Goal: Check status: Check status

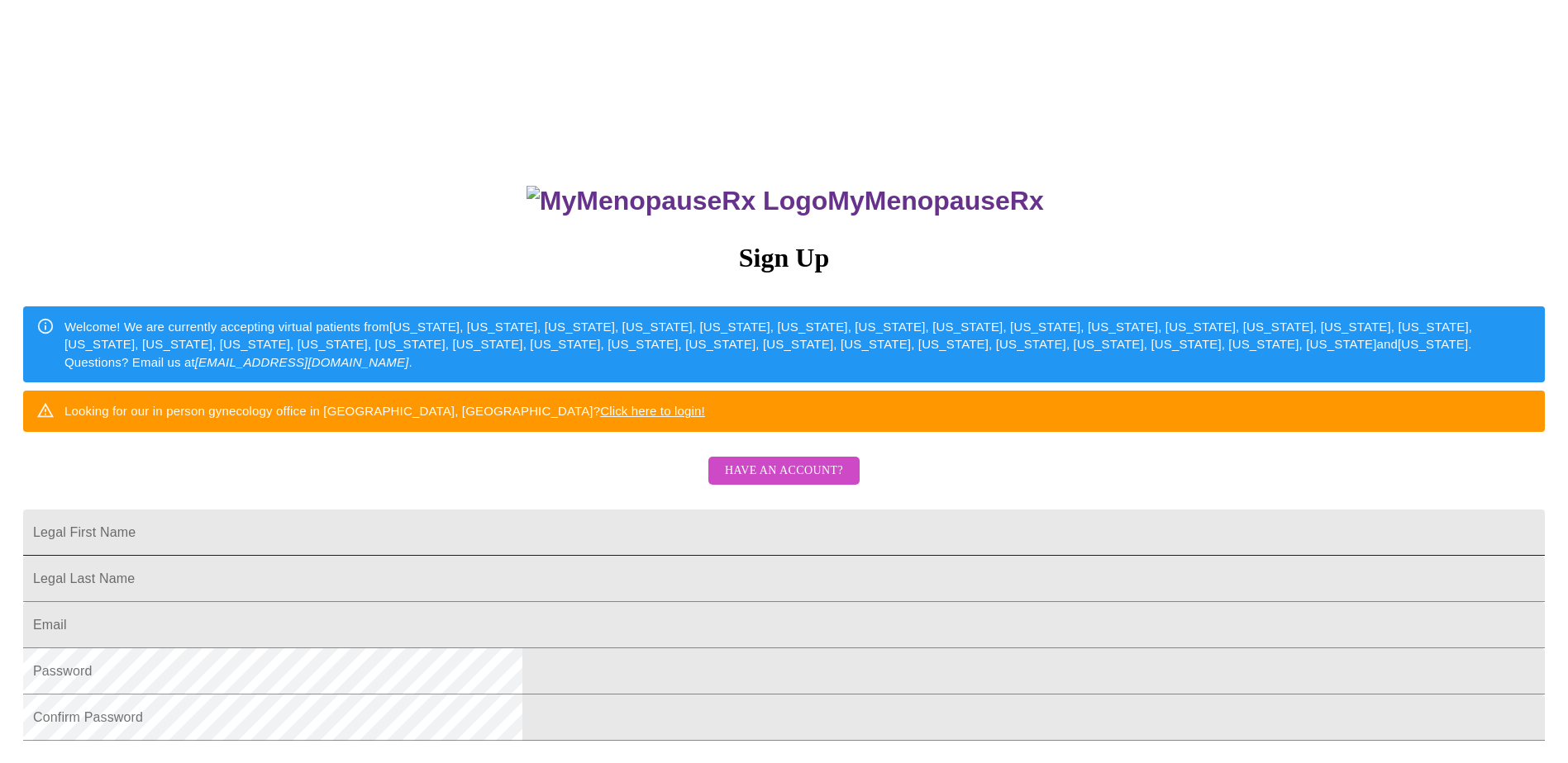
click at [664, 556] on input "Legal First Name" at bounding box center [784, 533] width 1521 height 47
click at [1049, 431] on div "MyMenopauseRx Sign Up Welcome! We are currently accepting virtual patients from…" at bounding box center [783, 541] width 1555 height 763
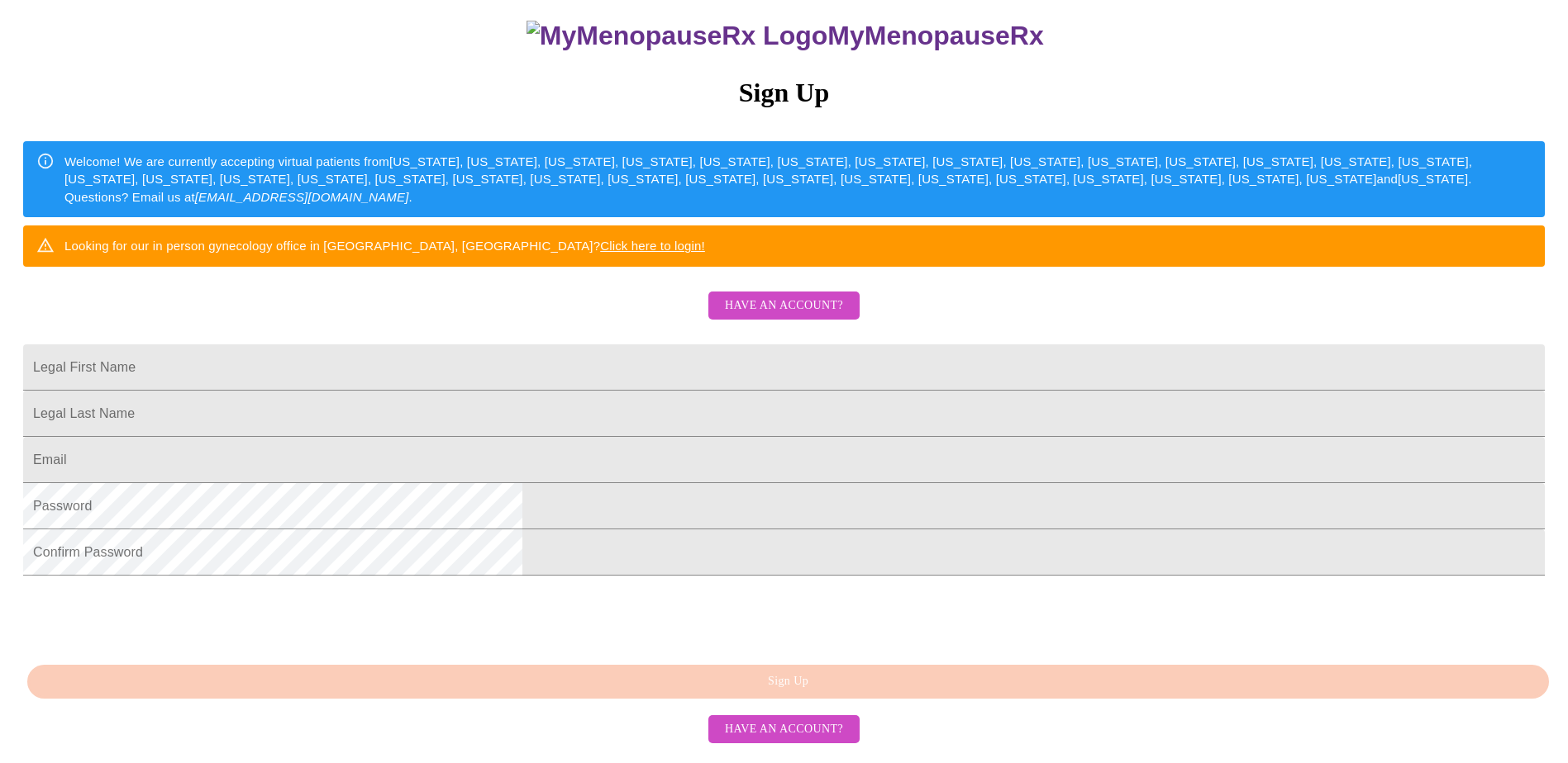
click at [771, 316] on span "Have an account?" at bounding box center [784, 305] width 119 height 21
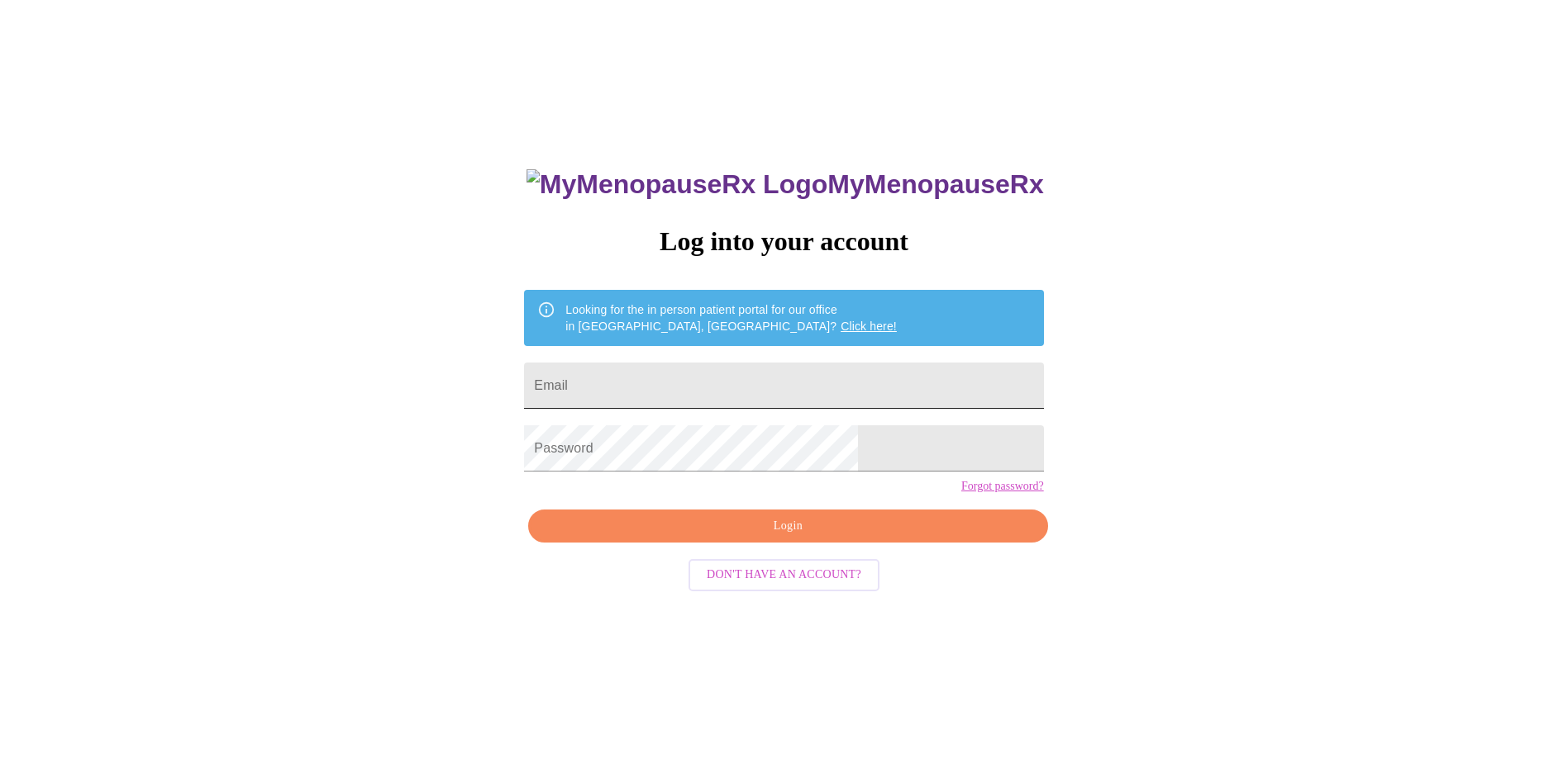
click at [709, 368] on input "Email" at bounding box center [783, 386] width 519 height 47
type input "[EMAIL_ADDRESS][DOMAIN_NAME]"
click at [888, 537] on span "Login" at bounding box center [788, 526] width 481 height 21
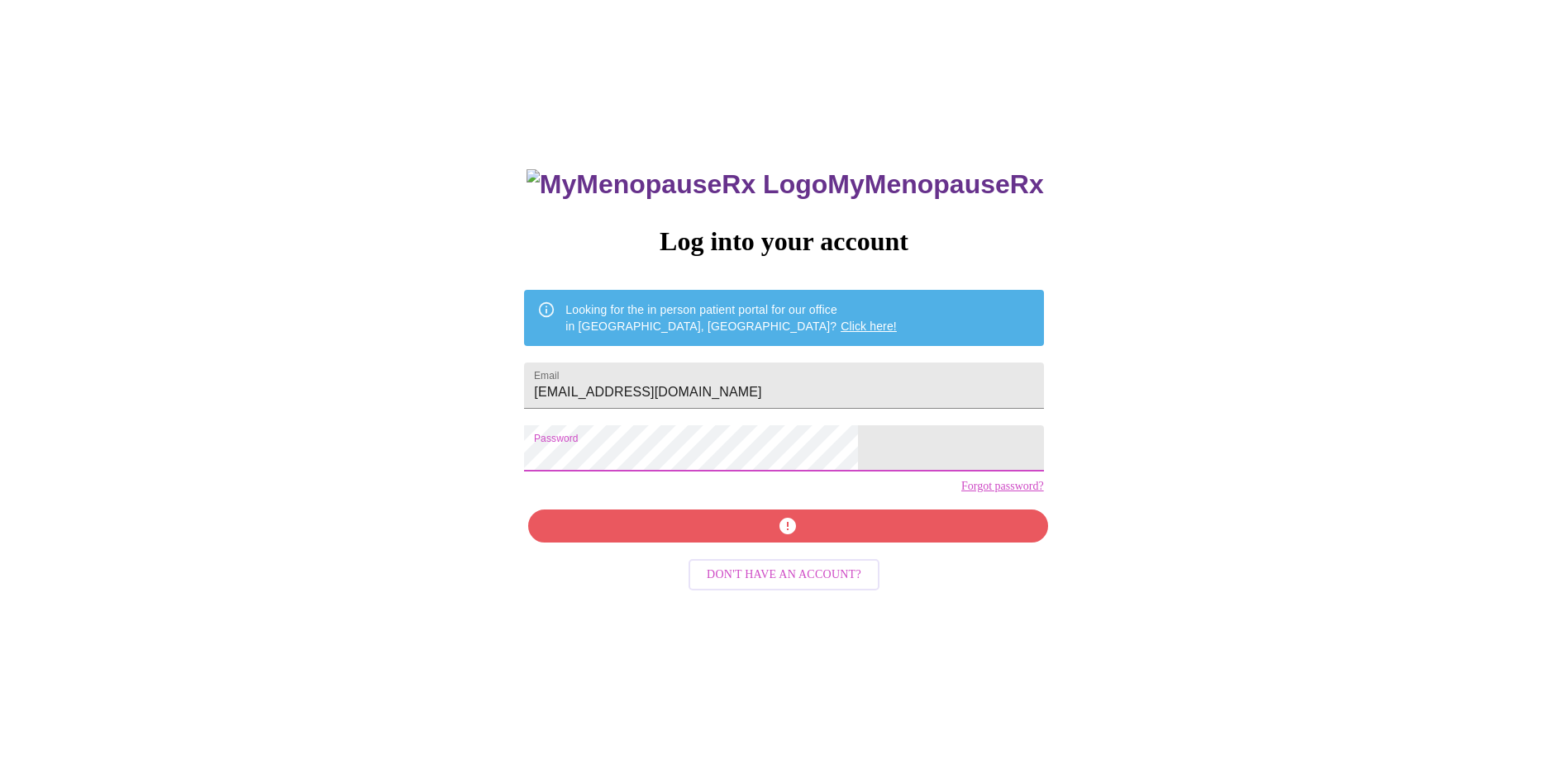
click at [609, 462] on div "MyMenopauseRx Log into your account Looking for the in person patient portal fo…" at bounding box center [783, 524] width 552 height 763
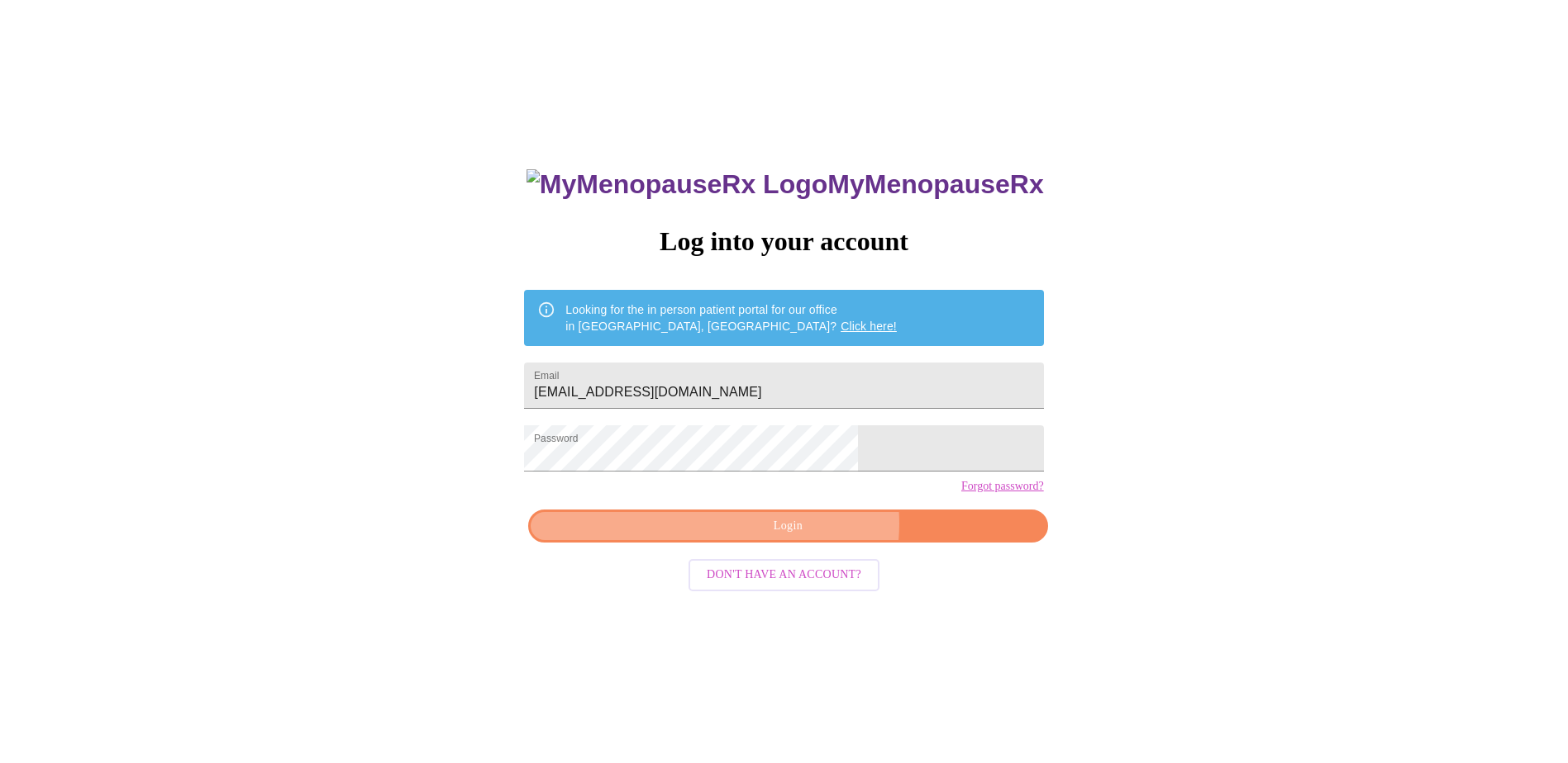
click at [807, 537] on span "Login" at bounding box center [788, 526] width 481 height 21
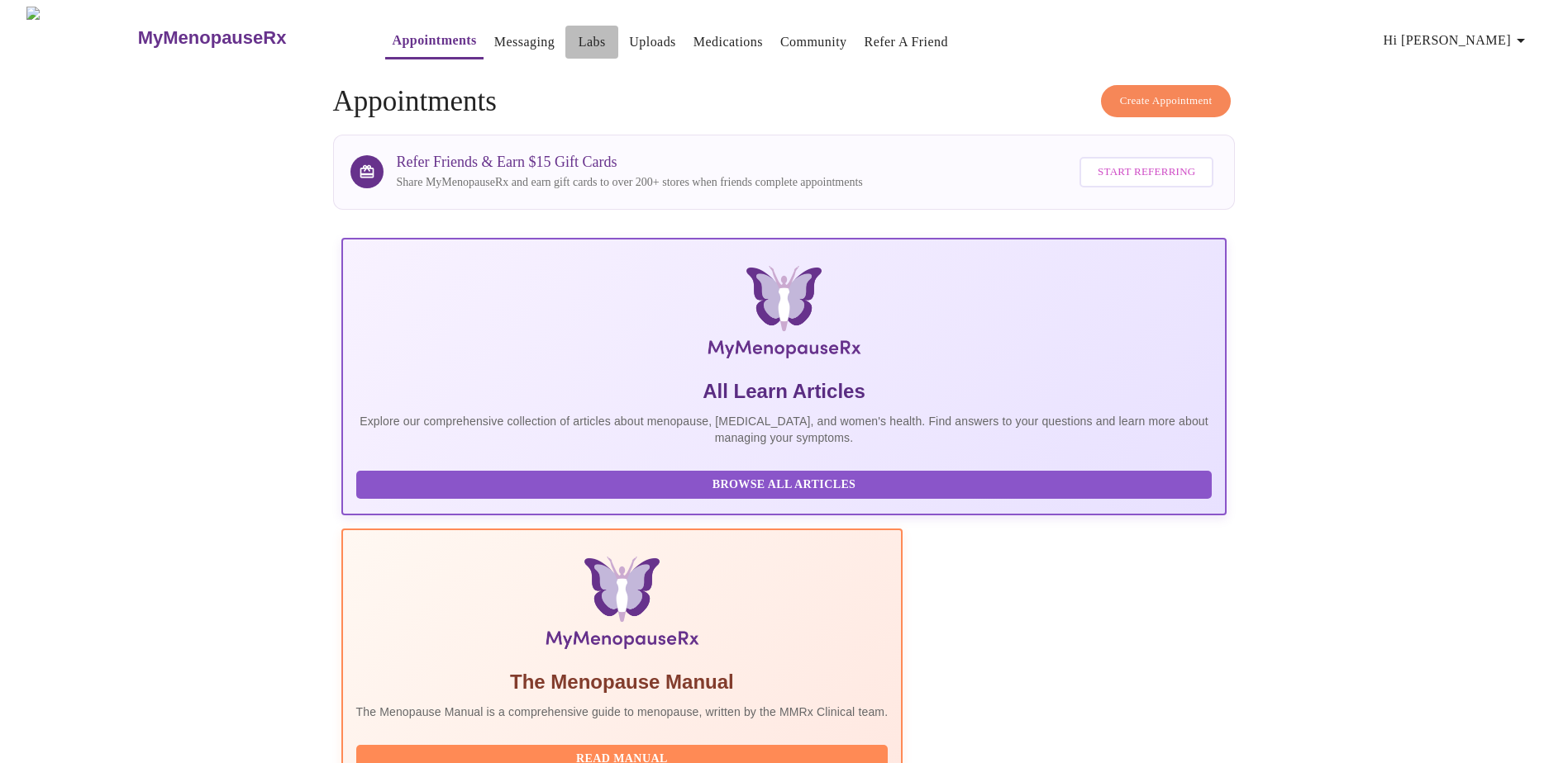
click at [578, 33] on link "Labs" at bounding box center [592, 42] width 27 height 23
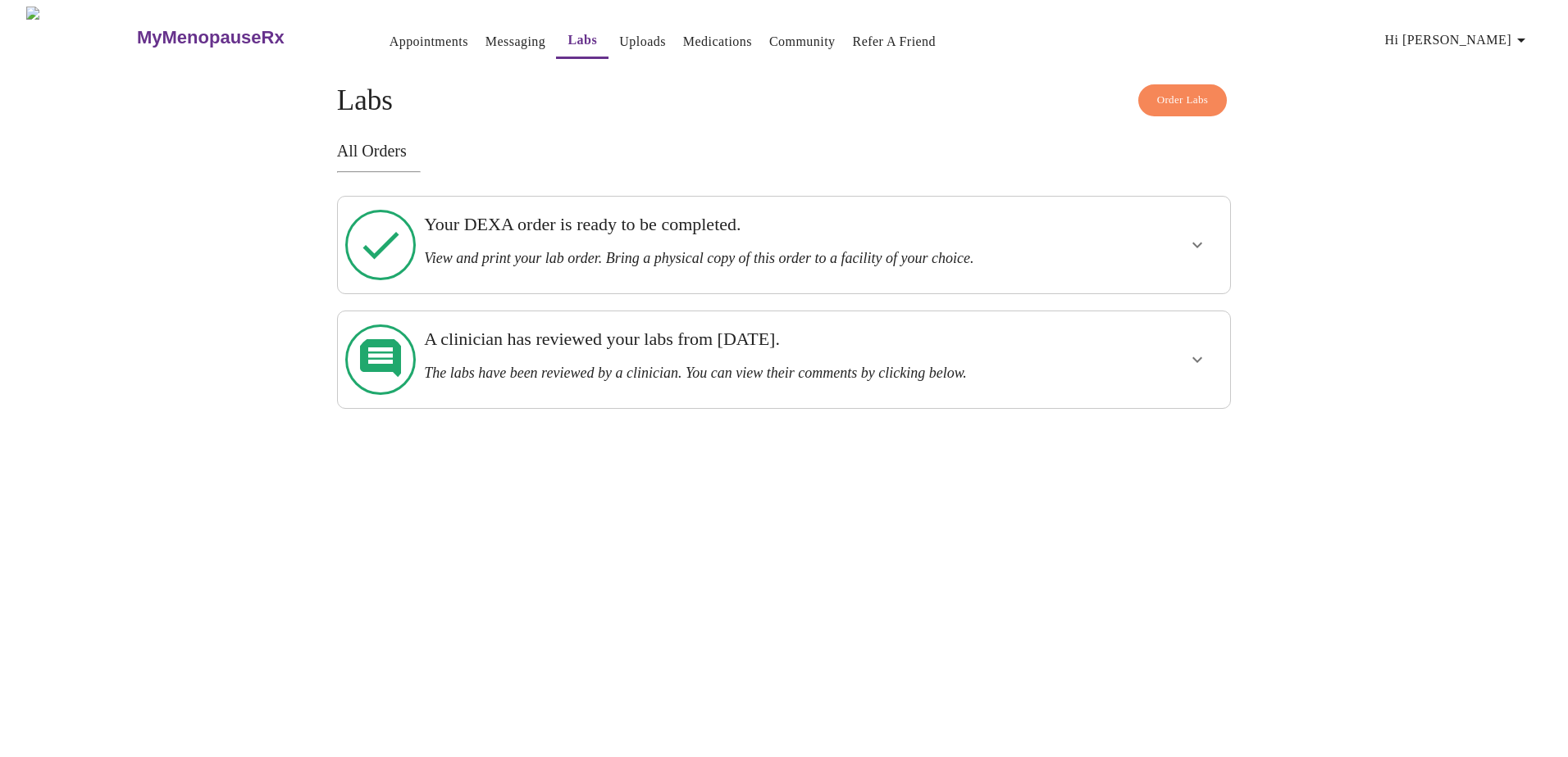
click at [1180, 236] on button "show more" at bounding box center [1196, 245] width 39 height 39
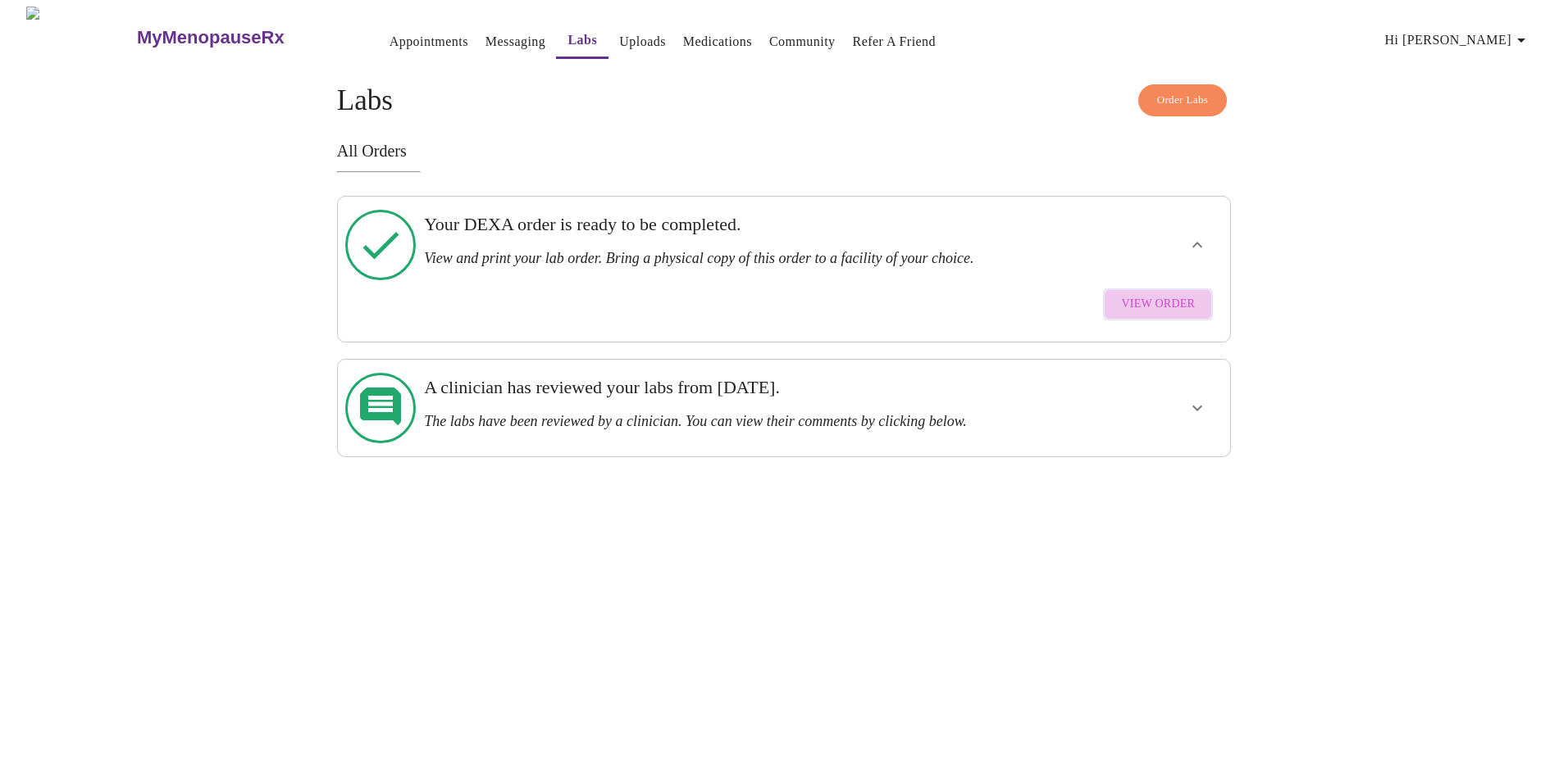
click at [1168, 294] on span "View Order" at bounding box center [1157, 304] width 74 height 20
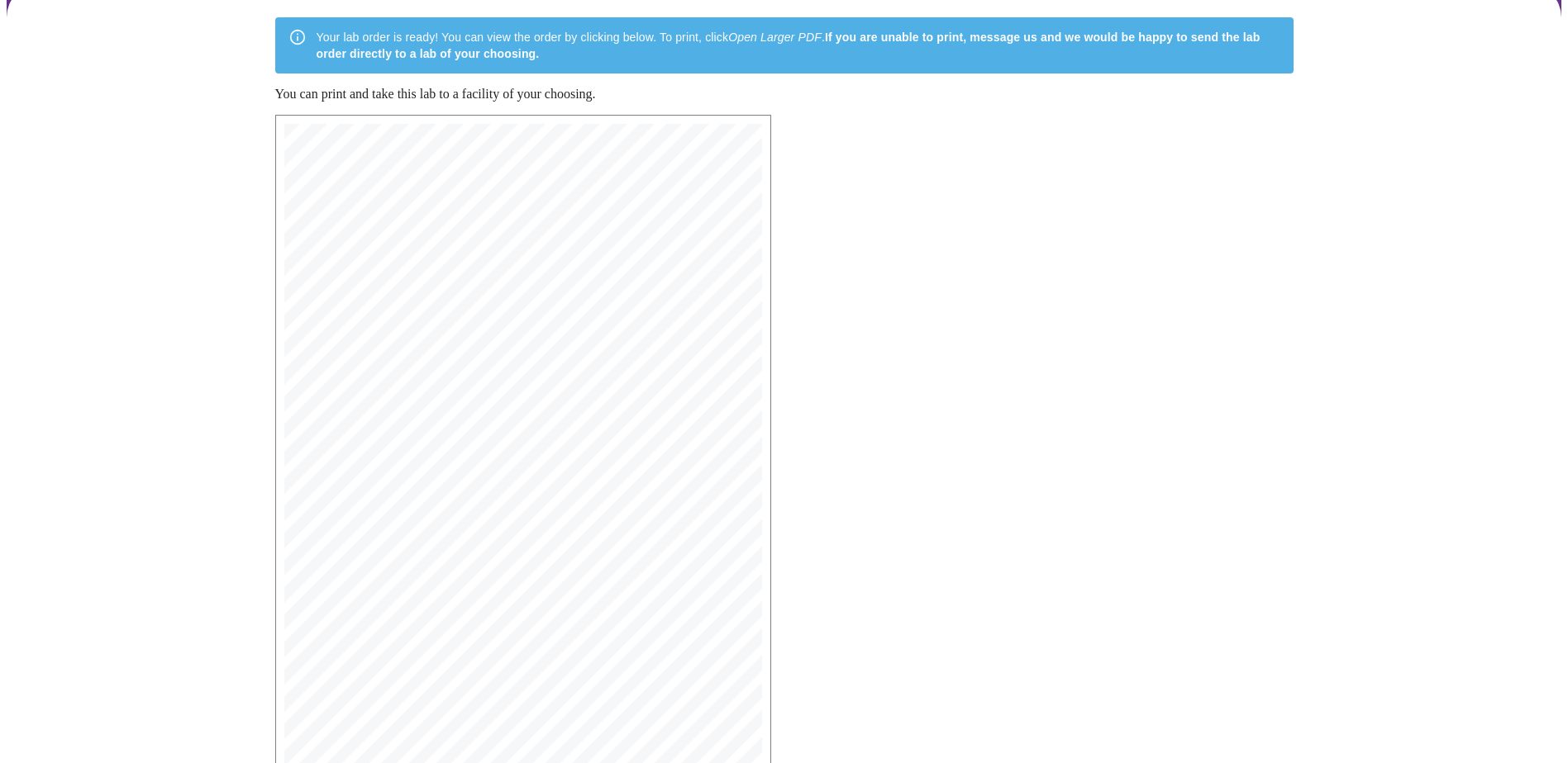
scroll to position [257, 0]
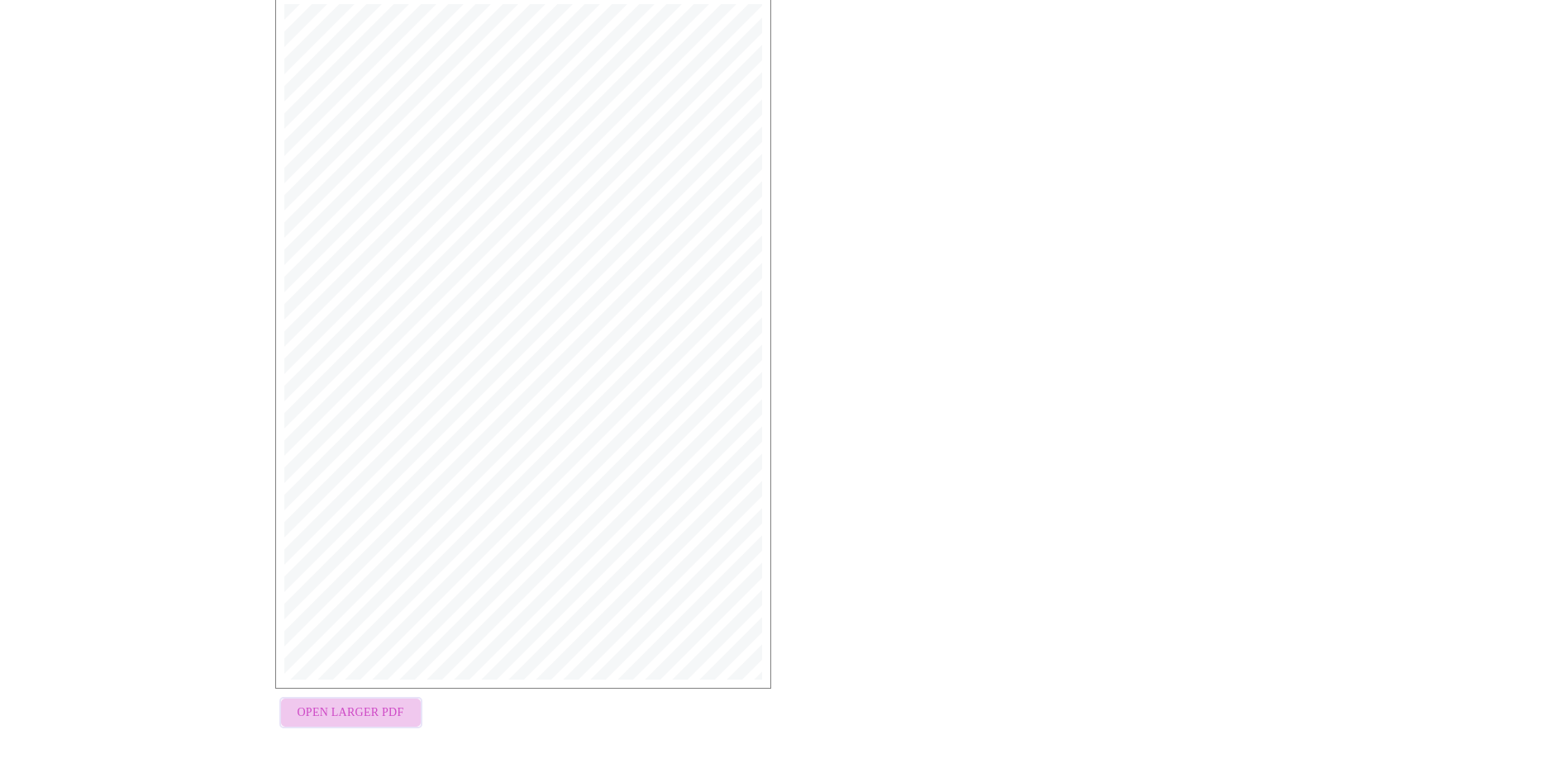
click at [360, 703] on span "Open Larger PDF" at bounding box center [350, 713] width 107 height 21
